Goal: Task Accomplishment & Management: Complete application form

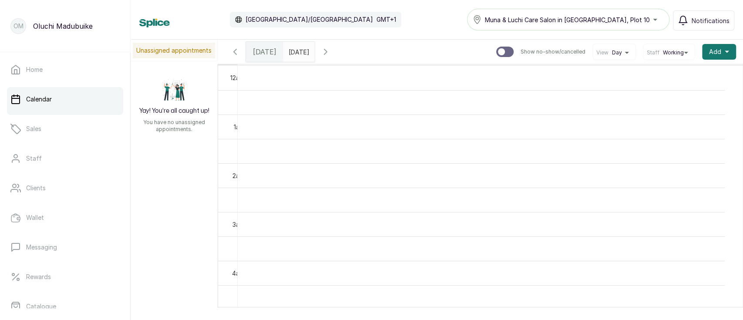
scroll to position [292, 0]
click at [665, 77] on span "Add Appointment" at bounding box center [687, 75] width 84 height 10
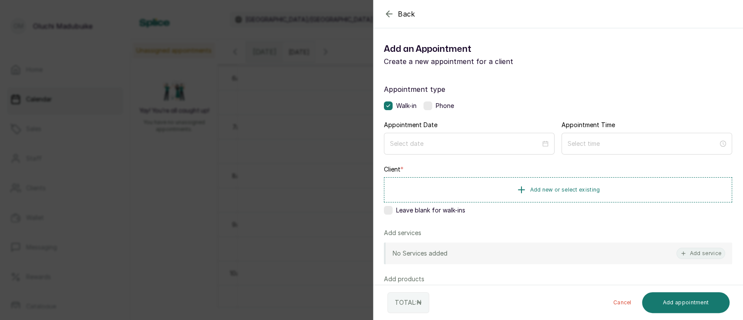
click at [184, 154] on div "Back Add Appointment Add an Appointment Create a new appointment for a client A…" at bounding box center [371, 160] width 743 height 320
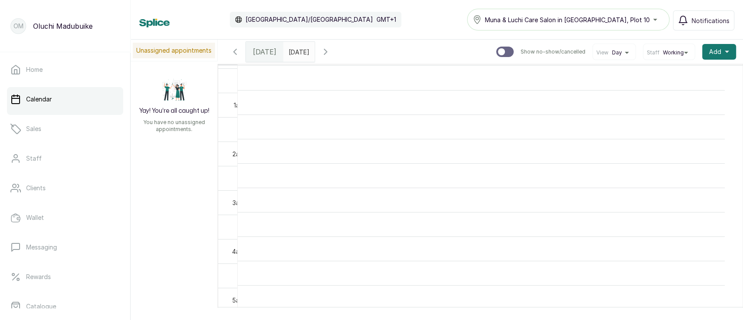
scroll to position [0, 0]
click at [327, 52] on icon "button" at bounding box center [325, 51] width 3 height 5
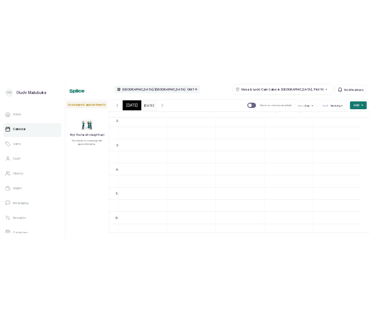
scroll to position [101, 0]
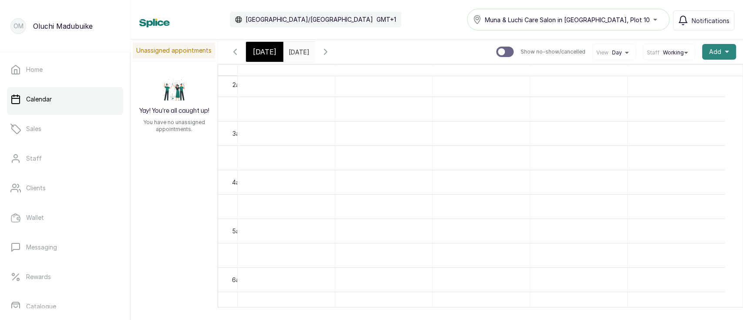
click at [709, 52] on span "Add" at bounding box center [715, 51] width 12 height 9
click at [670, 72] on span "Add Appointment" at bounding box center [687, 75] width 84 height 10
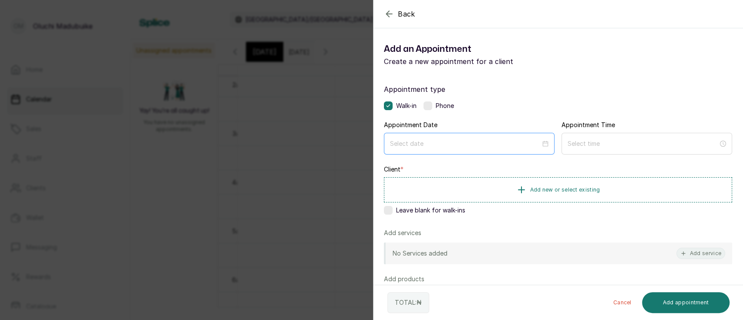
click at [540, 143] on div at bounding box center [469, 144] width 158 height 10
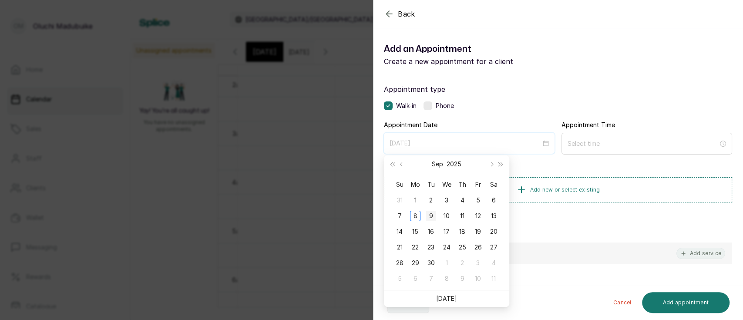
type input "2025/09/09"
click at [433, 218] on div "9" at bounding box center [430, 216] width 10 height 10
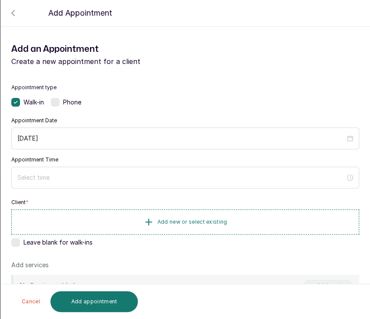
click at [54, 103] on label at bounding box center [55, 102] width 9 height 9
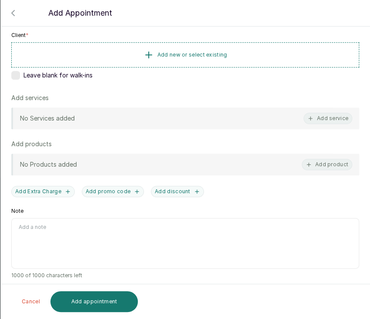
scroll to position [167, 0]
click at [305, 118] on button "Add service" at bounding box center [328, 117] width 49 height 11
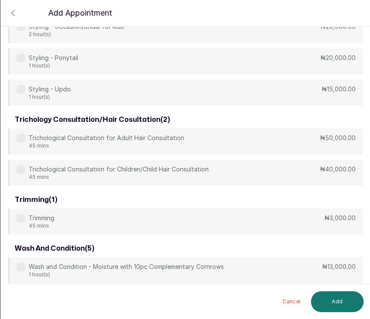
scroll to position [978, 0]
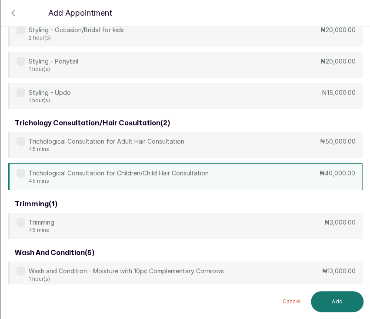
click at [277, 175] on div "Trichological Consultation for Children/Child Hair Consultation 45 mins ₦40,000…" at bounding box center [185, 176] width 355 height 27
click at [346, 302] on button "Add" at bounding box center [337, 301] width 53 height 21
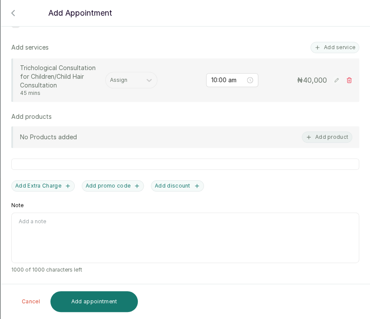
scroll to position [218, 0]
click at [126, 82] on div at bounding box center [123, 81] width 27 height 8
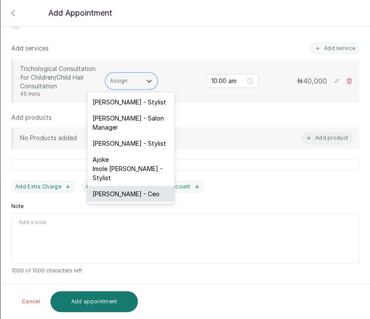
click at [143, 194] on div "Oluchi Madubuike - Ceo" at bounding box center [130, 194] width 87 height 16
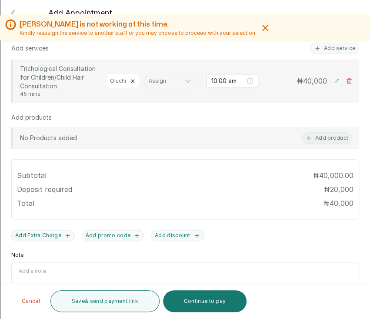
click at [10, 26] on icon at bounding box center [10, 24] width 11 height 11
click at [231, 82] on input "10:00 am" at bounding box center [228, 81] width 34 height 10
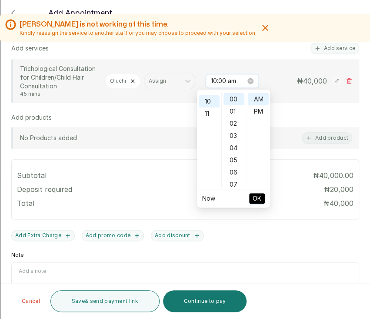
scroll to position [122, 0]
click at [208, 109] on div "11" at bounding box center [209, 111] width 21 height 12
click at [255, 201] on span "OK" at bounding box center [257, 198] width 9 height 17
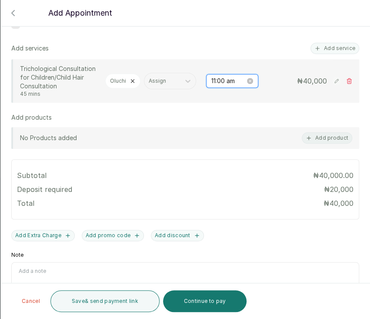
click at [211, 82] on input "11:00 am" at bounding box center [228, 81] width 34 height 10
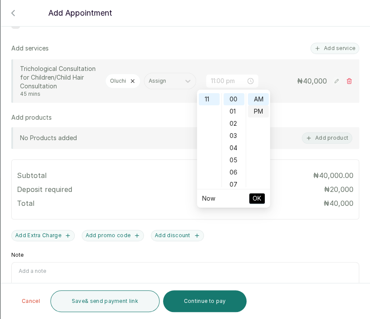
click at [254, 110] on div "PM" at bounding box center [258, 111] width 21 height 12
click at [212, 98] on div "12" at bounding box center [209, 99] width 21 height 12
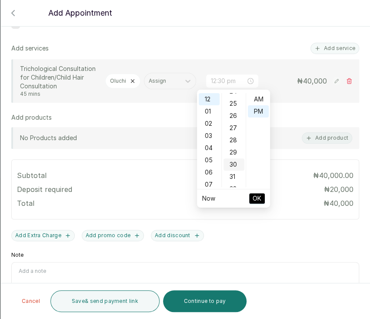
click at [234, 162] on div "30" at bounding box center [234, 164] width 21 height 12
type input "12:30 pm"
click at [256, 199] on span "OK" at bounding box center [257, 198] width 9 height 17
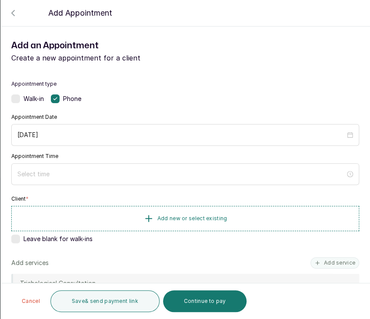
scroll to position [3, 0]
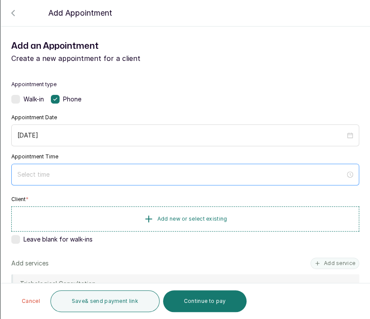
click at [338, 176] on div at bounding box center [185, 175] width 336 height 10
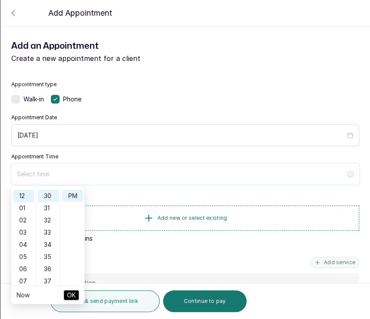
scroll to position [365, 0]
type input "1:30 pm"
type input "12:36 pm"
click at [230, 171] on input at bounding box center [181, 174] width 329 height 10
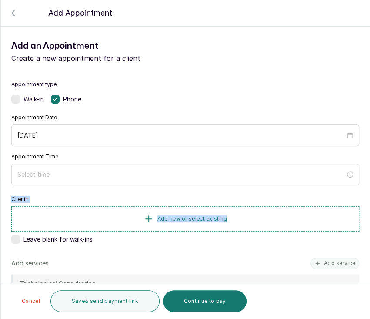
drag, startPoint x: 359, startPoint y: 172, endPoint x: 362, endPoint y: 211, distance: 38.8
click at [362, 211] on section "Back Add Appointment Add an Appointment Create a new appointment for a client A…" at bounding box center [185, 159] width 370 height 319
click at [355, 180] on div "Appointment type Walk-in Phone Appointment Date 2025/09/09 Appointment Time Cli…" at bounding box center [185, 309] width 369 height 478
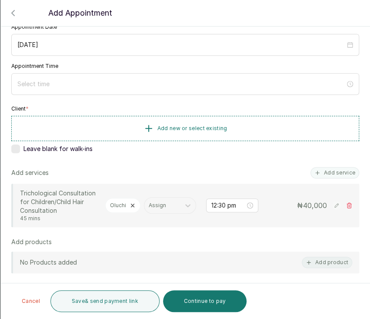
scroll to position [103, 0]
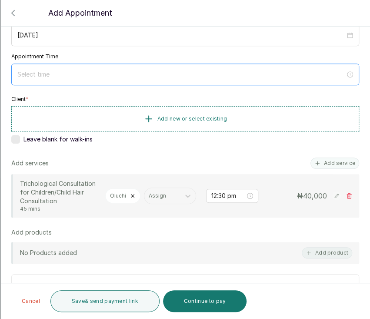
click at [341, 75] on div at bounding box center [185, 75] width 336 height 10
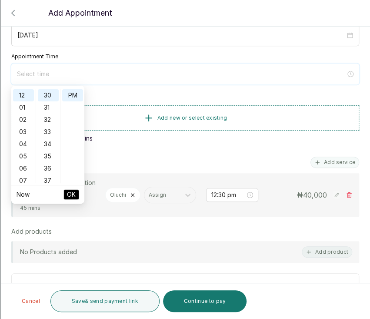
type input "4:30 pm"
type input "7:30 pm"
type input "12:30 pm"
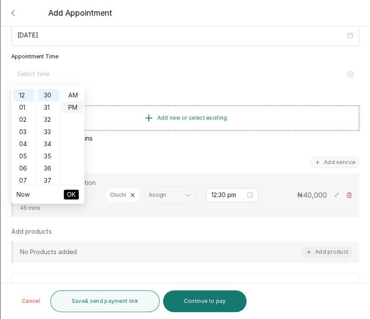
type input "12:30 pm"
click at [72, 107] on div "PM" at bounding box center [72, 107] width 21 height 12
click at [70, 197] on span "OK" at bounding box center [71, 194] width 9 height 17
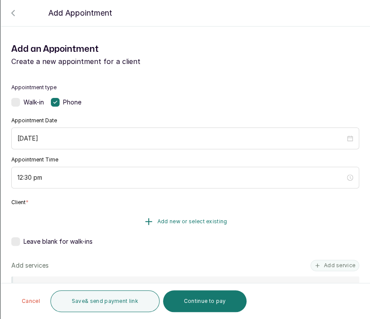
click at [171, 218] on span "Add new or select existing" at bounding box center [192, 221] width 70 height 7
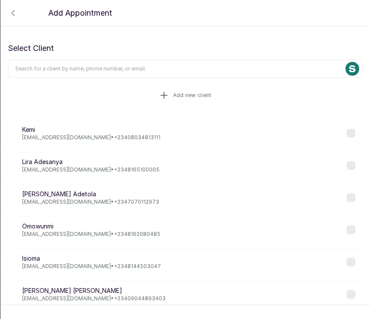
click at [159, 99] on icon "button" at bounding box center [164, 95] width 10 height 10
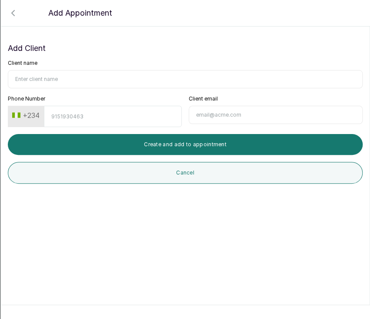
click at [84, 78] on input "Client name" at bounding box center [185, 79] width 355 height 18
click at [227, 83] on input "Client name" at bounding box center [185, 79] width 355 height 18
paste input "Esesua Hughes"
type input "Esesua Hughes"
click at [118, 117] on input "Phone Number" at bounding box center [113, 116] width 138 height 21
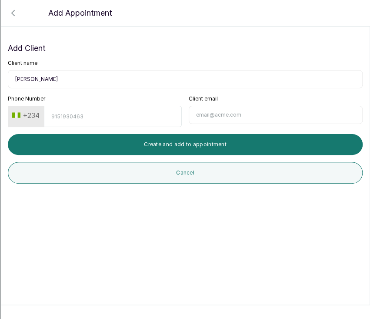
paste input "447506003302"
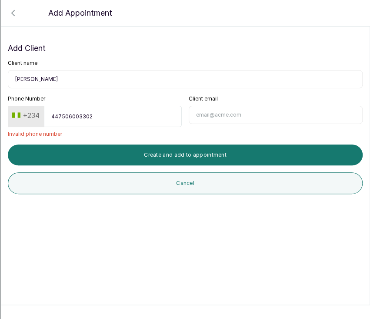
type input "447506003302"
click at [32, 112] on button "+234" at bounding box center [26, 115] width 34 height 14
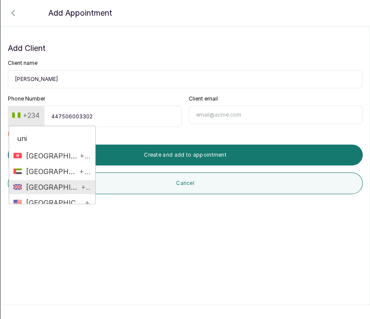
type input "uni"
click at [52, 184] on span "United Kingdom" at bounding box center [50, 187] width 57 height 10
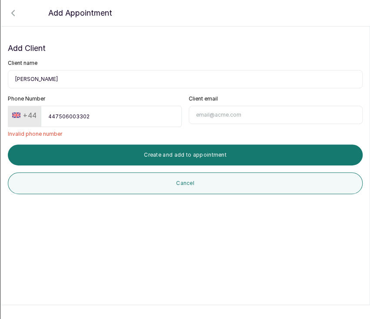
click at [56, 115] on input "447506003302" at bounding box center [111, 116] width 141 height 21
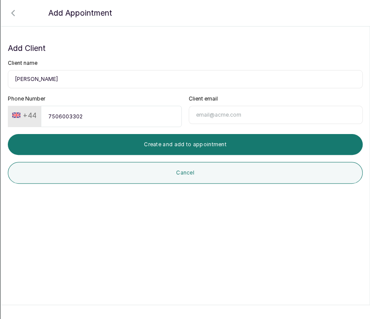
type input "7506003302"
click at [198, 111] on input "Client email" at bounding box center [276, 115] width 174 height 18
click at [266, 113] on input "Client email" at bounding box center [276, 115] width 174 height 18
paste input "tellesesua@yahoo.com"
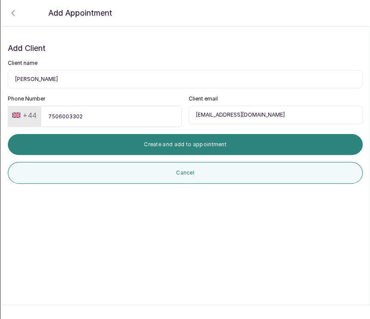
type input "tellesesua@yahoo.com"
click at [231, 148] on button "Create and add to appointment" at bounding box center [185, 144] width 355 height 21
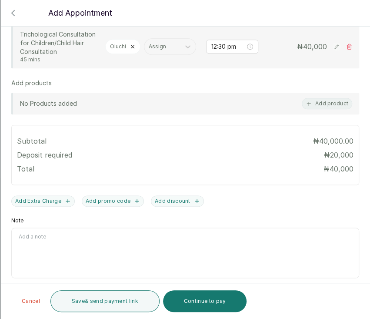
scroll to position [271, 0]
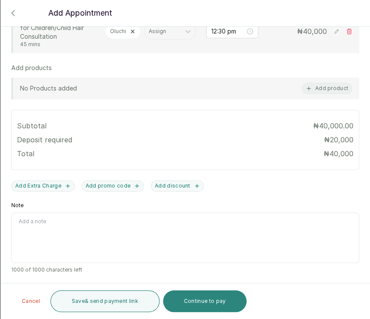
click at [200, 308] on button "Continue to pay" at bounding box center [205, 301] width 84 height 22
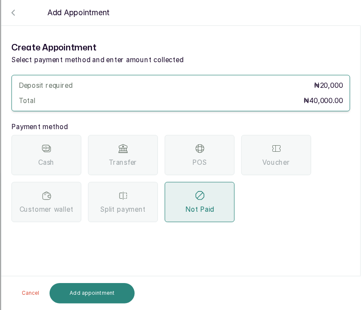
scroll to position [0, 0]
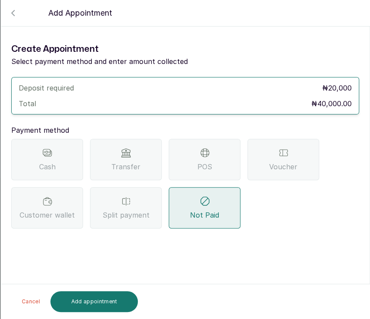
click at [135, 167] on span "Transfer" at bounding box center [125, 166] width 29 height 10
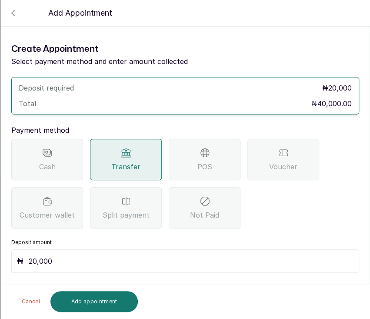
click at [352, 220] on div "Create Appointment Select payment method and enter amount collected Deposit req…" at bounding box center [185, 157] width 369 height 244
click at [82, 299] on button "Add appointment" at bounding box center [94, 301] width 88 height 21
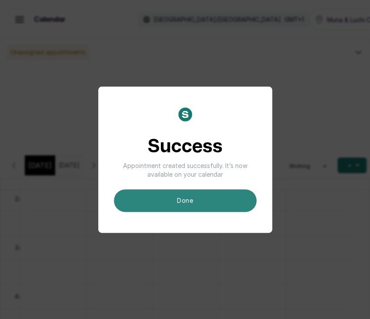
click at [199, 199] on button "done" at bounding box center [185, 200] width 143 height 23
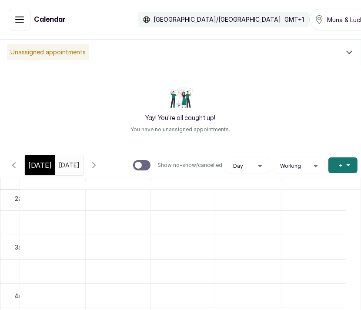
click at [64, 169] on div at bounding box center [69, 163] width 28 height 16
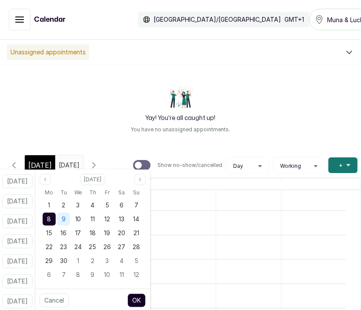
click at [70, 221] on div "9" at bounding box center [63, 219] width 13 height 13
click at [146, 305] on button "OK" at bounding box center [136, 301] width 18 height 14
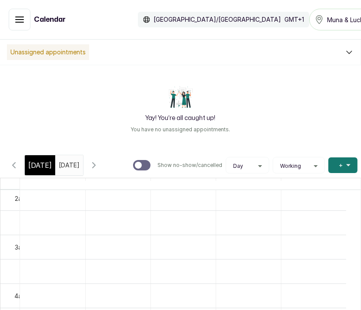
type input "09/09/2025"
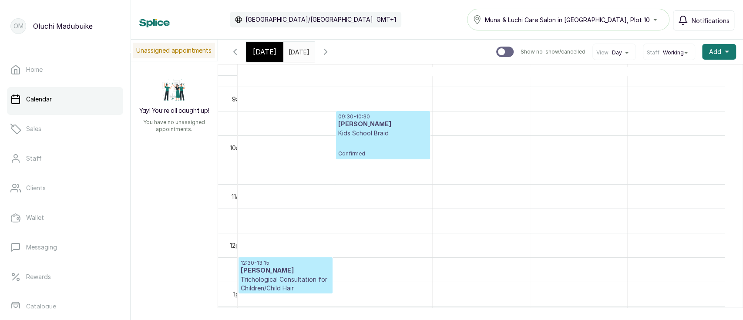
scroll to position [430, 0]
click at [376, 131] on p "Kids School Braid" at bounding box center [382, 131] width 89 height 9
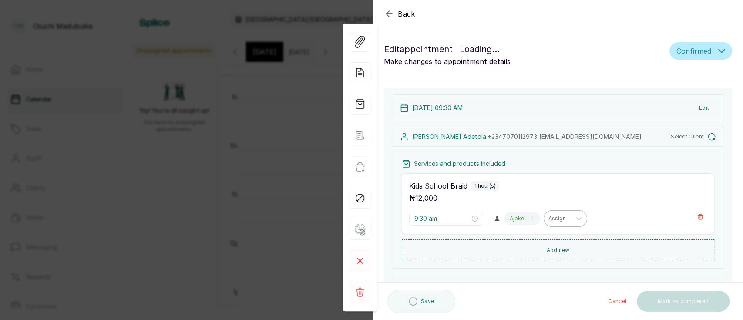
scroll to position [292, 0]
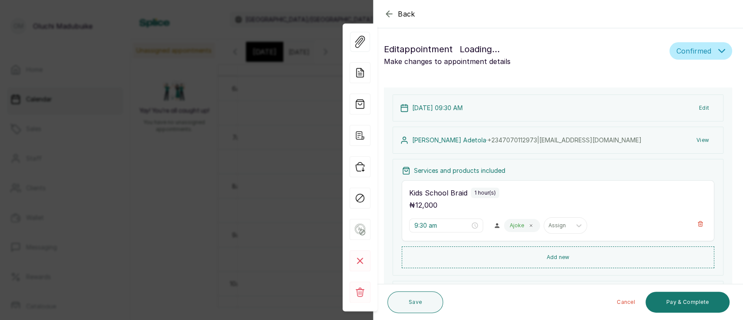
click at [358, 16] on div "View Forms Add note Add services and products View receipt Checkin Mark as no s…" at bounding box center [359, 167] width 35 height 312
click at [382, 16] on div "Back" at bounding box center [744, 14] width 743 height 28
click at [390, 12] on icon "button" at bounding box center [389, 14] width 10 height 10
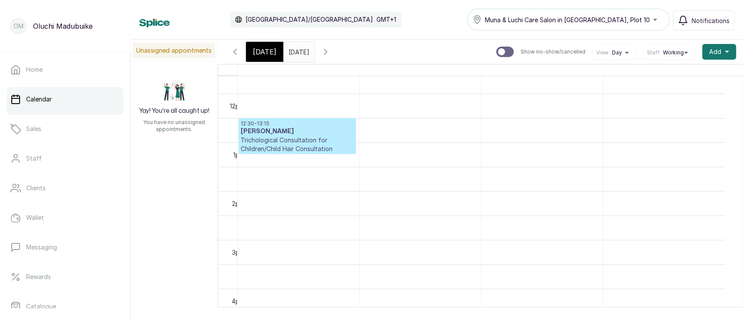
scroll to position [0, 0]
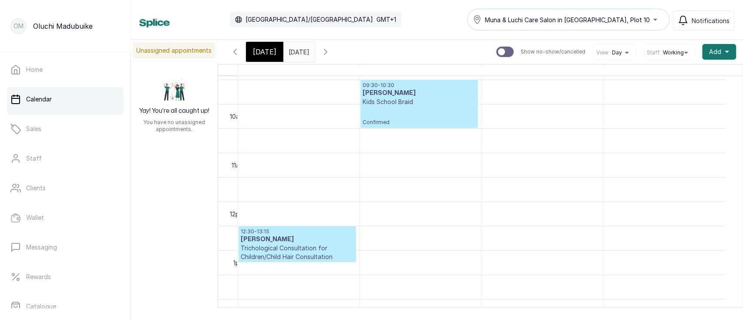
click at [310, 59] on div "Tue Sep 9, 2025 09/09/2025" at bounding box center [298, 52] width 31 height 20
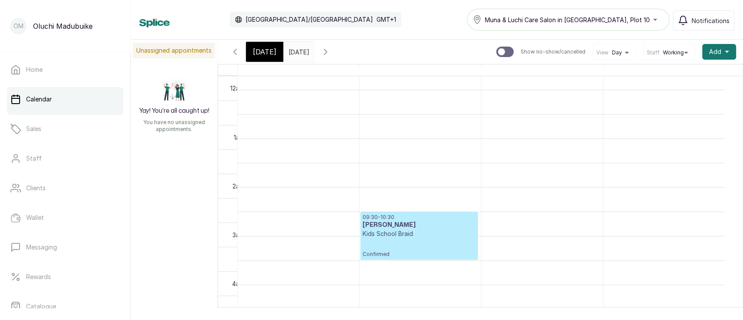
scroll to position [328, 0]
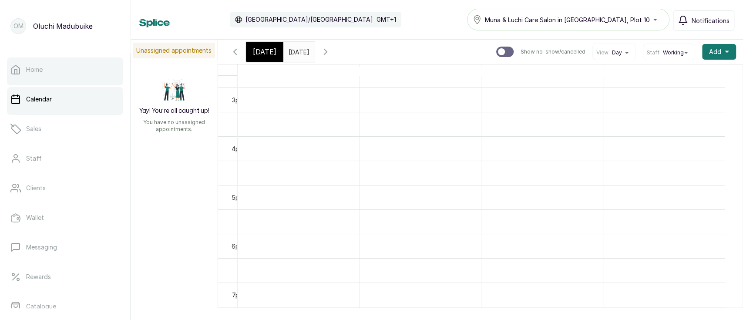
click at [40, 78] on link "Home" at bounding box center [65, 69] width 116 height 24
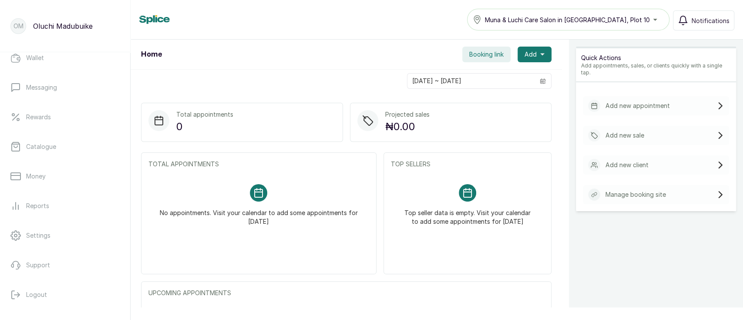
scroll to position [164, 0]
click at [30, 174] on p "Money" at bounding box center [36, 172] width 20 height 9
